Goal: Task Accomplishment & Management: Manage account settings

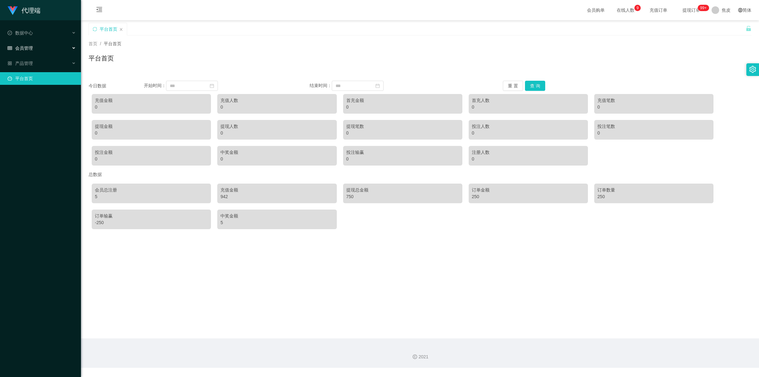
click at [36, 48] on div "会员管理" at bounding box center [40, 48] width 81 height 13
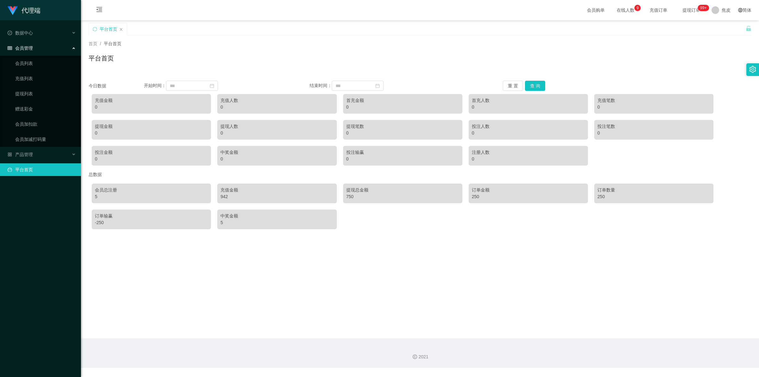
click at [692, 10] on span "提现订单 99+" at bounding box center [691, 10] width 24 height 4
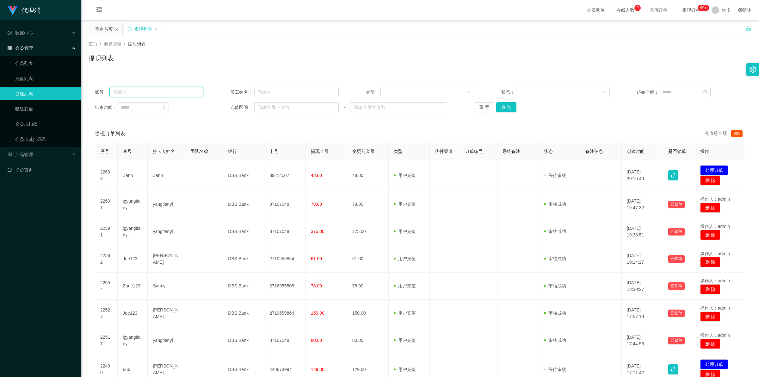
click at [186, 90] on input "text" at bounding box center [156, 92] width 94 height 10
paste input "Zann"
type input "Zann"
click at [508, 105] on button "查 询" at bounding box center [506, 107] width 20 height 10
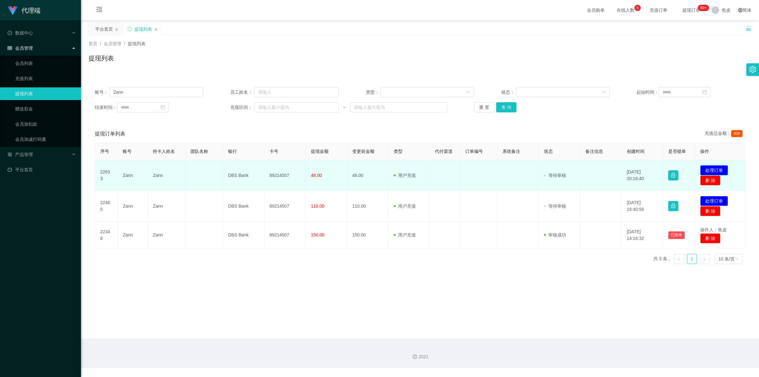
click at [715, 168] on button "处理订单" at bounding box center [714, 170] width 28 height 10
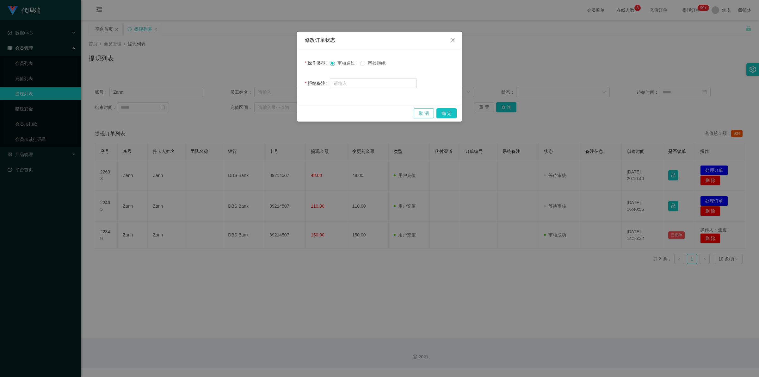
click at [425, 113] on button "取 消" at bounding box center [424, 113] width 20 height 10
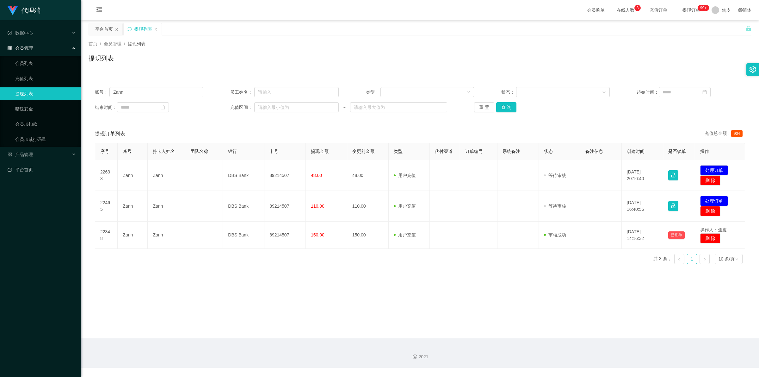
drag, startPoint x: 551, startPoint y: 181, endPoint x: 496, endPoint y: 328, distance: 156.7
click at [496, 328] on main "关闭左侧 关闭右侧 关闭其它 刷新页面 平台首页 提现列表 首页 / 会员管理 / 提现列表 / 提现列表 账号： Zann 员工姓名： 类型： 状态： 起始…" at bounding box center [420, 179] width 678 height 318
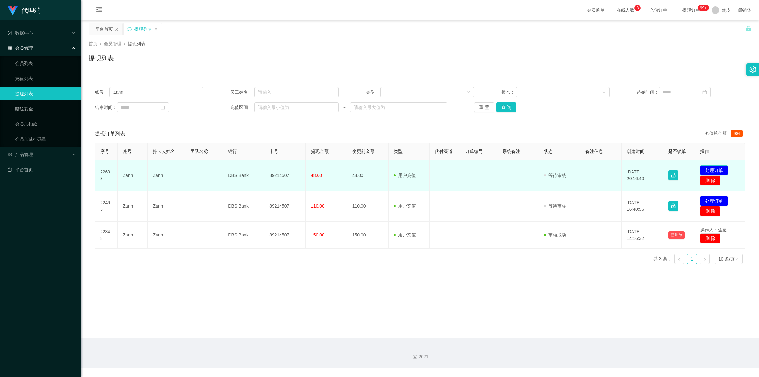
click at [706, 169] on button "处理订单" at bounding box center [714, 170] width 28 height 10
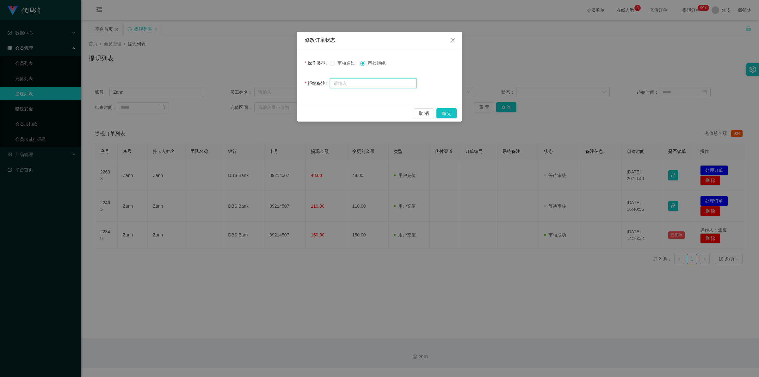
click at [367, 85] on input "text" at bounding box center [373, 83] width 87 height 10
type input "由于您还有未完成的爱心公益订单，所以系统暂时无法通过审核，请联系相关工作人员处理相关订单事宜，完成完后再次尝试提现，谢谢您的配合与理解！"
click at [446, 109] on button "确 定" at bounding box center [446, 113] width 20 height 10
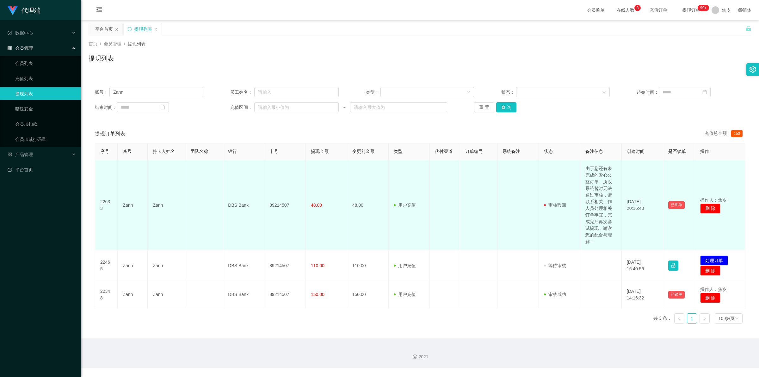
click at [596, 216] on td "由于您还有未完成的爱心公益订单，所以系统暂时无法通过审核，请联系相关工作人员处理相关订单事宜，完成完后再次尝试提现，谢谢您的配合与理解！" at bounding box center [600, 205] width 41 height 90
click at [596, 215] on td "由于您还有未完成的爱心公益订单，所以系统暂时无法通过审核，请联系相关工作人员处理相关订单事宜，完成完后再次尝试提现，谢谢您的配合与理解！" at bounding box center [600, 205] width 41 height 90
copy td "由于您还有未完成的爱心公益订单，所以系统暂时无法通过审核，请联系相关工作人员处理相关订单事宜，完成完后再次尝试提现，谢谢您的配合与理解！"
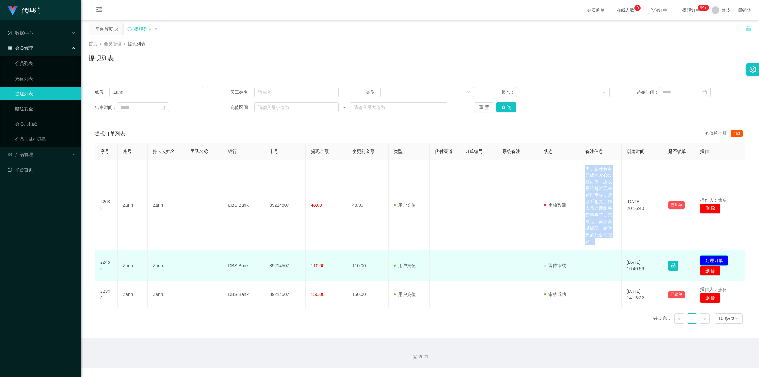
click at [718, 257] on button "处理订单" at bounding box center [714, 260] width 28 height 10
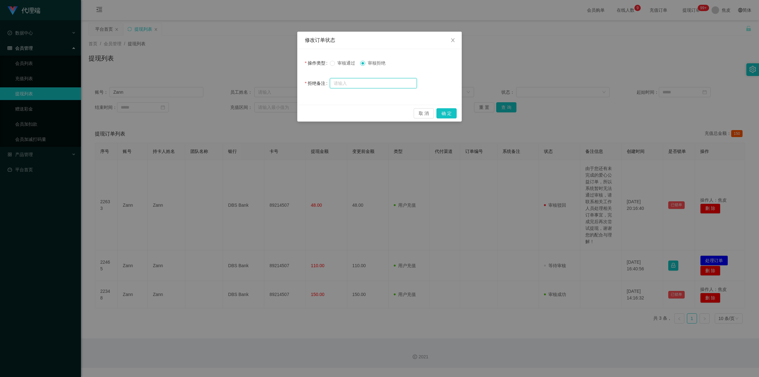
click at [374, 82] on input "text" at bounding box center [373, 83] width 87 height 10
paste input "由于您还有未完成的爱心公益订单，所以系统暂时无法通过审核，请联系相关工作人员处理相关订单事宜，完成完后再次尝试提现，谢谢您的配合与理解！"
type input "由于您还有未完成的爱心公益订单，所以系统暂时无法通过审核，请联系相关工作人员处理相关订单事宜，完成完后再次尝试提现，谢谢您的配合与理解！"
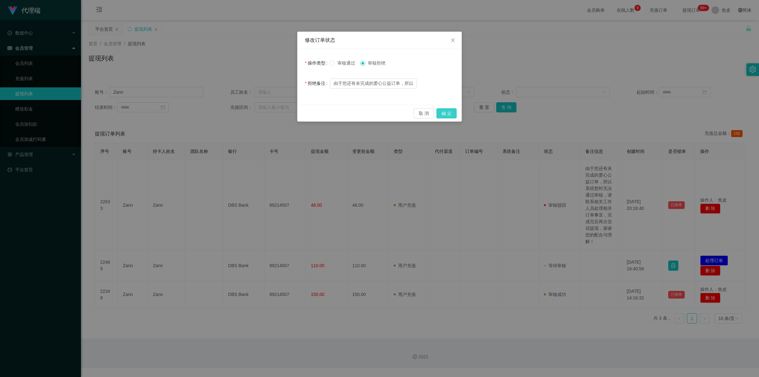
click at [446, 113] on button "确 定" at bounding box center [446, 113] width 20 height 10
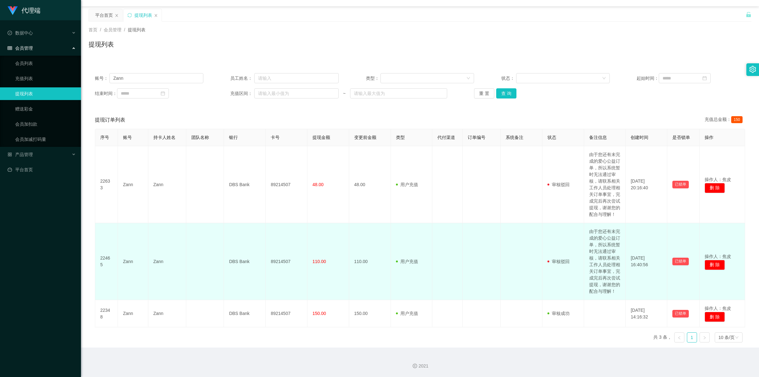
scroll to position [40, 0]
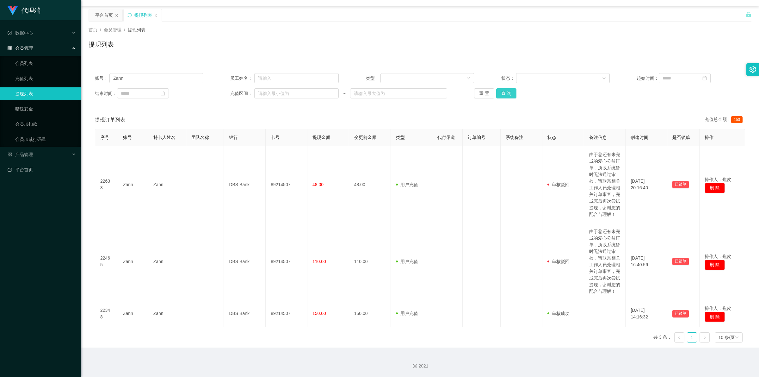
click at [511, 88] on button "查 询" at bounding box center [506, 93] width 20 height 10
click at [511, 88] on button "查 询" at bounding box center [509, 93] width 27 height 10
click at [511, 88] on button "查 询" at bounding box center [506, 93] width 20 height 10
click at [511, 88] on div "重 置 查 询" at bounding box center [528, 93] width 108 height 10
click at [511, 88] on button "查 询" at bounding box center [506, 93] width 20 height 10
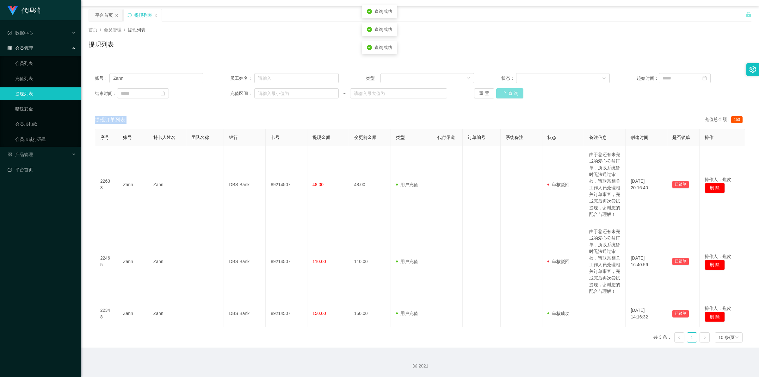
click at [511, 88] on div "重 置 查 询" at bounding box center [528, 93] width 108 height 10
click at [121, 73] on input "Zann" at bounding box center [156, 78] width 94 height 10
click at [24, 122] on link "会员加扣款" at bounding box center [45, 124] width 61 height 13
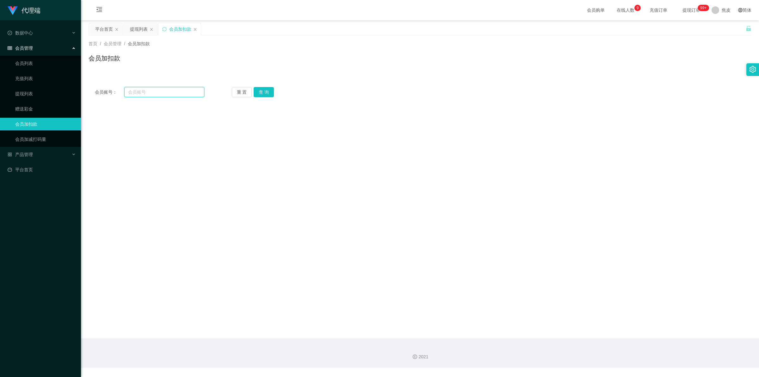
click at [157, 91] on input "text" at bounding box center [164, 92] width 80 height 10
paste input "Zann"
type input "Zann"
click at [271, 87] on button "查 询" at bounding box center [264, 92] width 20 height 10
click at [32, 66] on link "会员列表" at bounding box center [45, 63] width 61 height 13
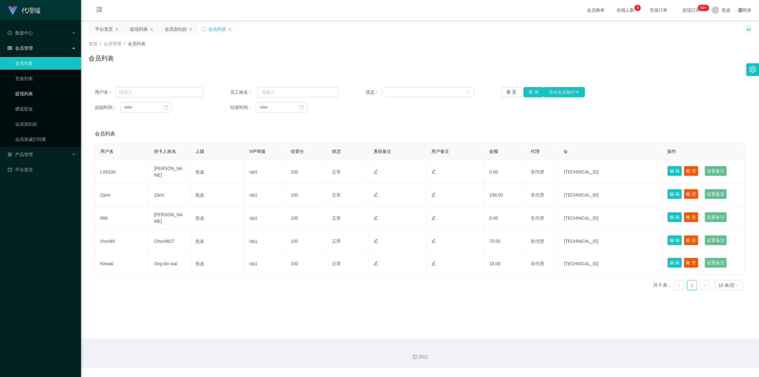
click at [28, 91] on link "提现列表" at bounding box center [45, 93] width 61 height 13
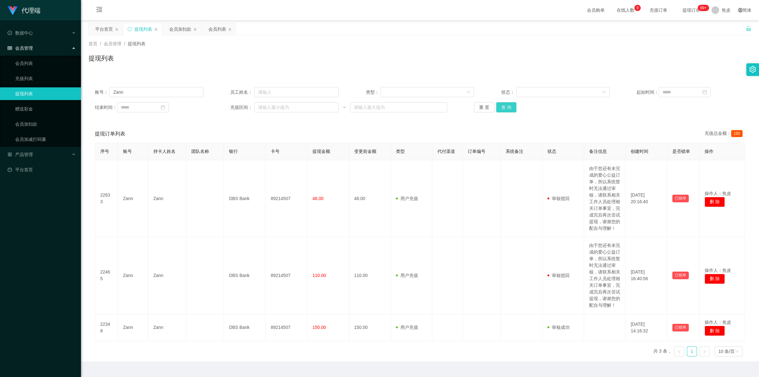
click at [511, 105] on button "查 询" at bounding box center [506, 107] width 20 height 10
click at [511, 105] on div "重 置 查 询" at bounding box center [528, 107] width 108 height 10
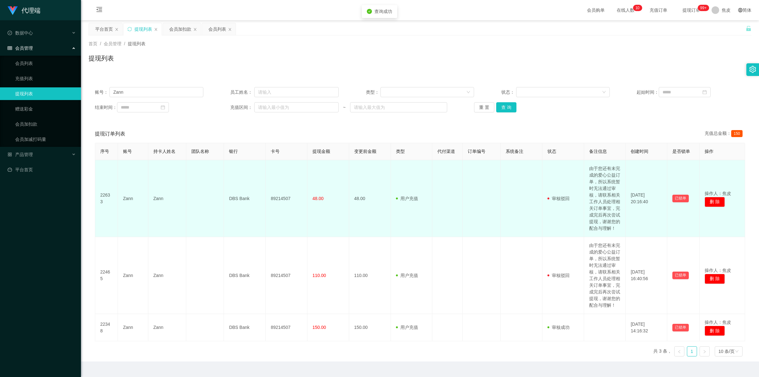
click at [263, 220] on td "DBS Bank" at bounding box center [245, 198] width 42 height 77
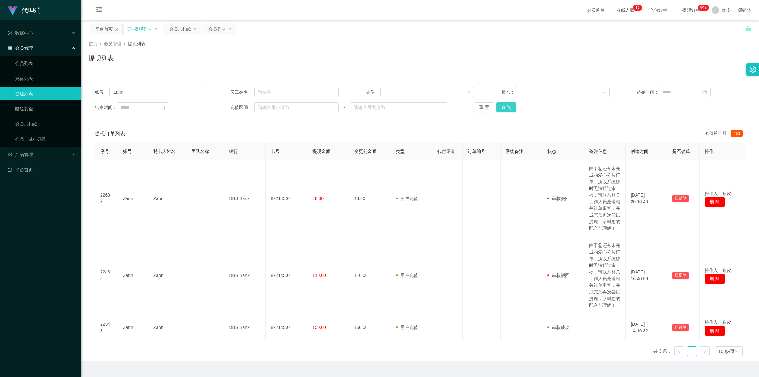
click at [505, 108] on button "查 询" at bounding box center [506, 107] width 20 height 10
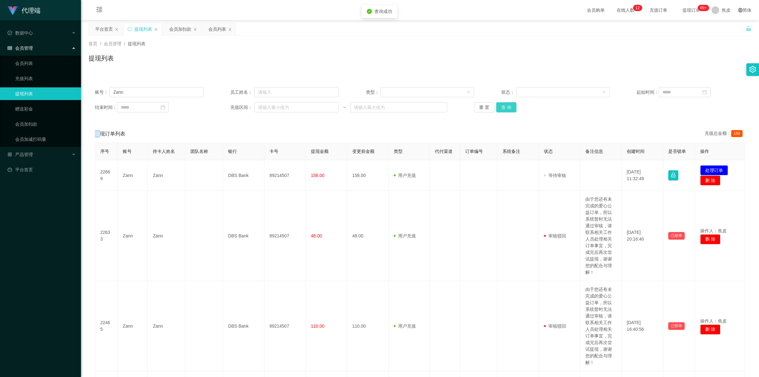
click at [505, 108] on div "重 置 查 询" at bounding box center [528, 107] width 108 height 10
click at [505, 108] on button "查 询" at bounding box center [506, 107] width 20 height 10
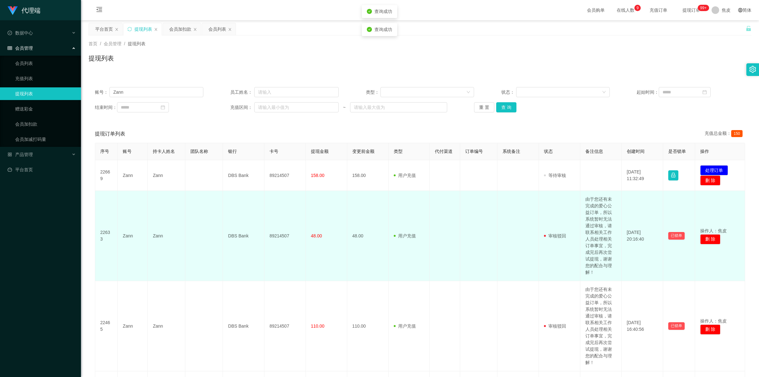
click at [590, 220] on td "由于您还有未完成的爱心公益订单，所以系统暂时无法通过审核，请联系相关工作人员处理相关订单事宜，完成完后再次尝试提现，谢谢您的配合与理解！" at bounding box center [600, 236] width 41 height 90
copy td "由于您还有未完成的爱心公益订单，所以系统暂时无法通过审核，请联系相关工作人员处理相关订单事宜，完成完后再次尝试提现，谢谢您的配合与理解！"
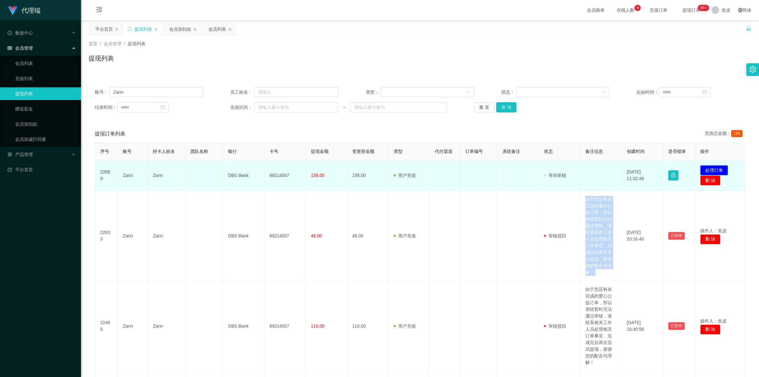
click at [716, 170] on button "处理订单" at bounding box center [714, 170] width 28 height 10
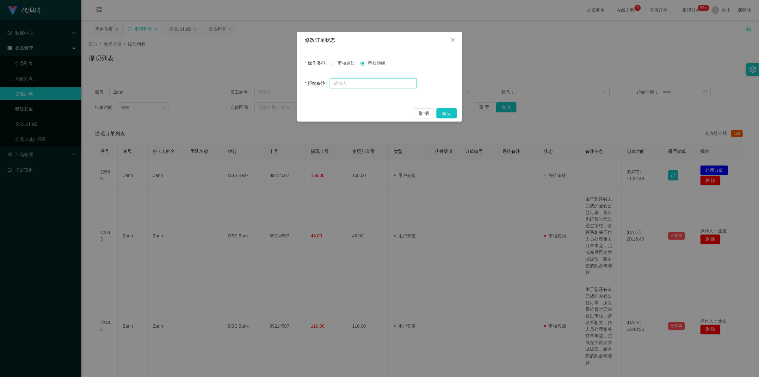
click at [377, 86] on input "text" at bounding box center [373, 83] width 87 height 10
paste input "由于您还有未完成的爱心公益订单，所以系统暂时无法通过审核，请联系相关工作人员处理相关订单事宜，完成完后再次尝试提现，谢谢您的配合与理解！"
type input "由于您还有未完成的爱心公益订单，所以系统暂时无法通过审核，请联系相关工作人员处理相关订单事宜，完成完后再次尝试提现，谢谢您的配合与理解！"
click at [445, 110] on button "确 定" at bounding box center [446, 113] width 20 height 10
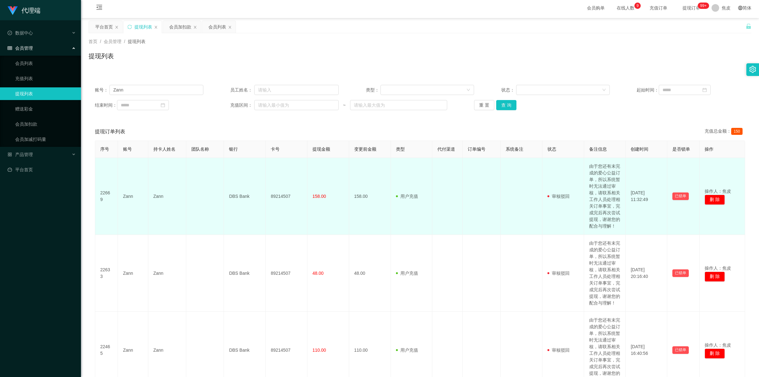
scroll to position [0, 0]
